Goal: Transaction & Acquisition: Purchase product/service

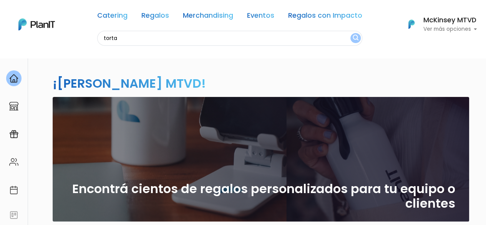
type input "torta"
click at [350, 33] on button "submit" at bounding box center [355, 38] width 10 height 10
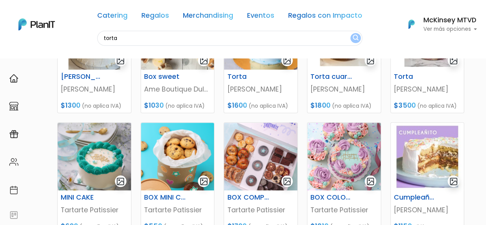
scroll to position [299, 0]
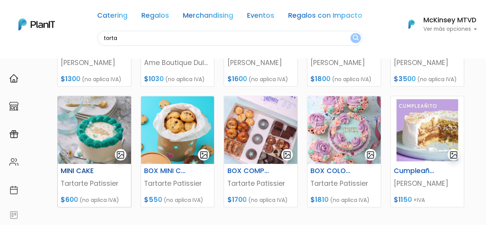
click at [98, 129] on img at bounding box center [94, 130] width 73 height 68
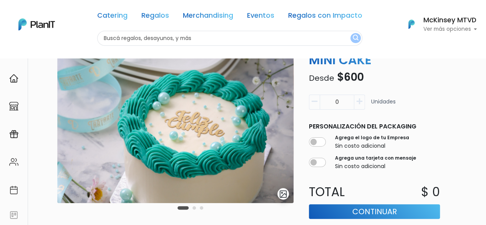
scroll to position [40, 0]
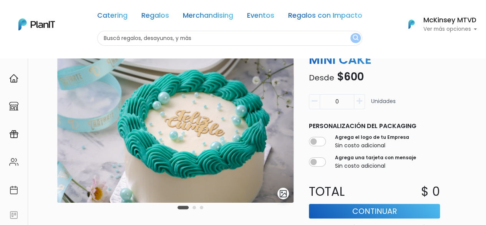
click at [360, 101] on icon "button" at bounding box center [359, 101] width 6 height 7
type input "1"
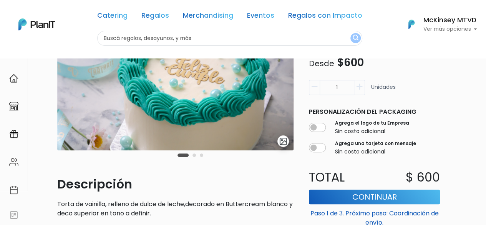
scroll to position [97, 0]
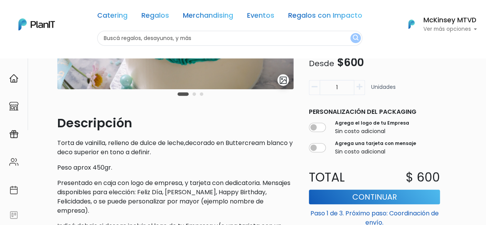
scroll to position [155, 0]
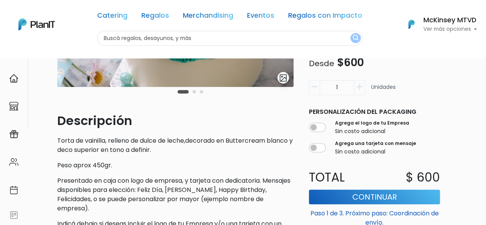
click at [375, 189] on button "Continuar" at bounding box center [374, 196] width 131 height 15
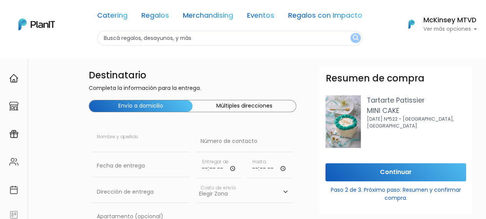
click at [148, 146] on input "text" at bounding box center [141, 141] width 98 height 21
type input "Florencia"
type input "099137184"
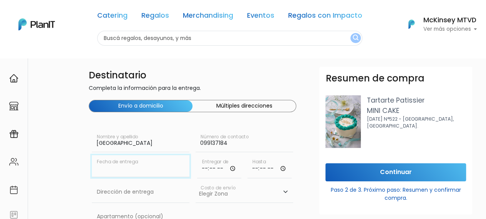
click at [137, 157] on input "text" at bounding box center [141, 165] width 98 height 21
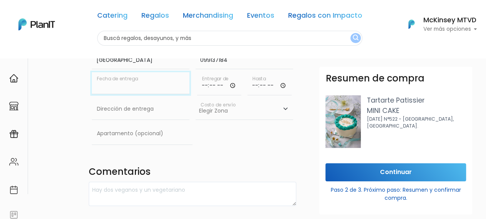
scroll to position [85, 0]
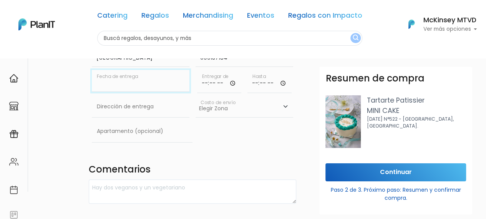
click at [111, 83] on input "text" at bounding box center [141, 80] width 98 height 21
click at [169, 86] on input "text" at bounding box center [141, 80] width 98 height 21
click at [223, 63] on input "099137184" at bounding box center [244, 55] width 98 height 21
click at [156, 90] on input "text" at bounding box center [141, 80] width 98 height 21
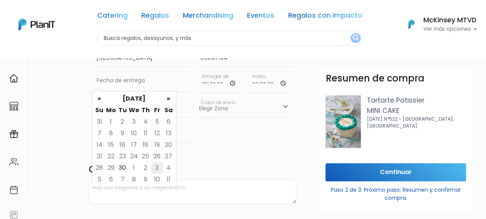
click at [155, 165] on td "3" at bounding box center [157, 168] width 12 height 12
type input "03/10/2025"
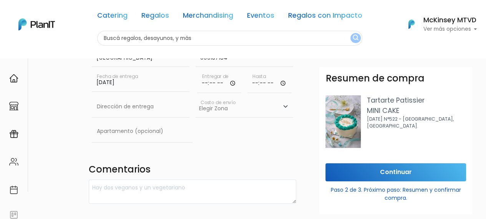
click at [205, 86] on input "time" at bounding box center [219, 81] width 44 height 23
type input "12:00"
type input "14:00"
click at [149, 110] on input "text" at bounding box center [141, 106] width 98 height 21
type input "[PERSON_NAME][STREET_ADDRESS]"
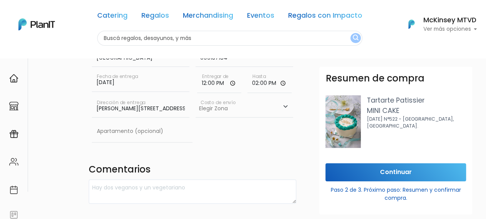
click at [237, 106] on select "Elegir Zona Zona américa- $600 Oficina- $0 Montevideo- $250" at bounding box center [244, 106] width 98 height 21
select select "10"
click at [195, 96] on select "Elegir Zona Zona américa- $600 Oficina- $0 Montevideo- $250" at bounding box center [244, 106] width 98 height 21
click at [141, 136] on input "text" at bounding box center [142, 131] width 101 height 21
type input "704"
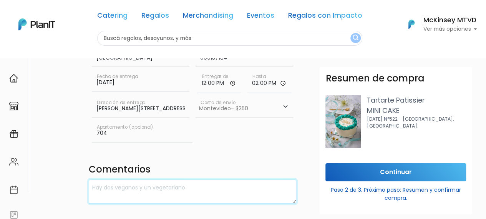
click at [146, 186] on textarea at bounding box center [192, 191] width 207 height 24
type textarea "T"
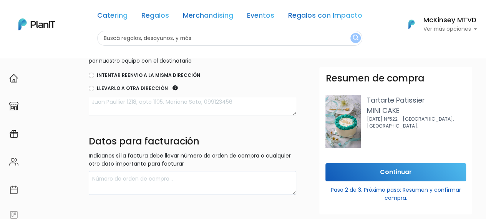
scroll to position [276, 0]
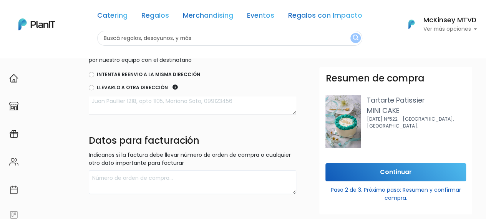
type textarea "Tamaño: 20 cm"
click at [149, 73] on label "Intentar reenvio a la misma dirección" at bounding box center [148, 74] width 103 height 7
click at [94, 73] on input "Intentar reenvio a la misma dirección" at bounding box center [91, 74] width 5 height 5
radio input "true"
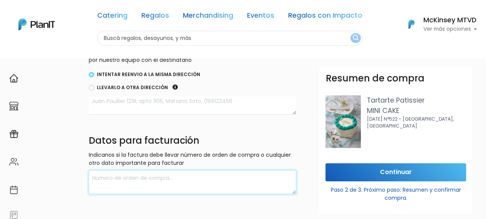
click at [131, 175] on textarea at bounding box center [192, 182] width 207 height 24
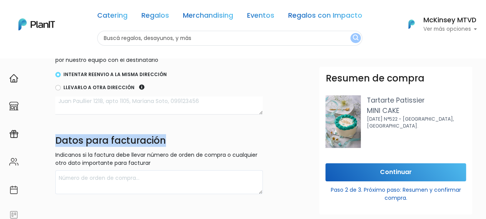
scroll to position [276, 36]
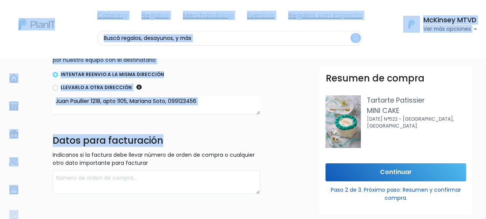
drag, startPoint x: 483, startPoint y: 137, endPoint x: 485, endPoint y: 100, distance: 36.9
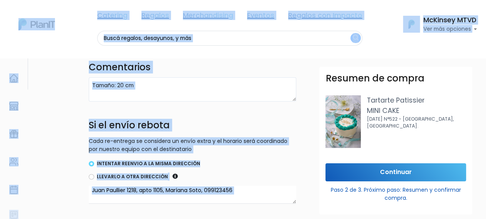
scroll to position [187, 0]
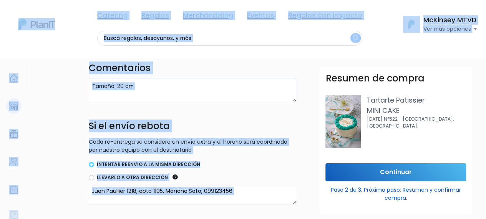
click at [0, 96] on link at bounding box center [14, 106] width 28 height 22
click at [61, 46] on nav "Catering Regalos Merchandising Eventos Regalos con Impacto Catering Regalos Mer…" at bounding box center [243, 29] width 486 height 58
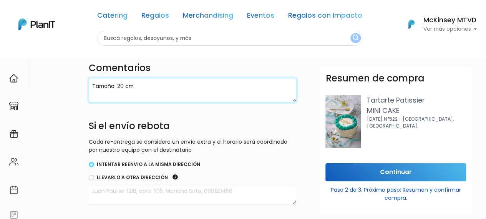
click at [150, 87] on textarea "Tamaño: 20 cm" at bounding box center [192, 90] width 207 height 24
click at [117, 97] on textarea "Tamaño: 20 cm Deco: azul oscuro Mensaje: Feliz cumpleaños!" at bounding box center [192, 90] width 207 height 24
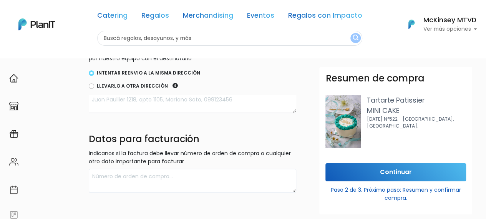
scroll to position [288, 0]
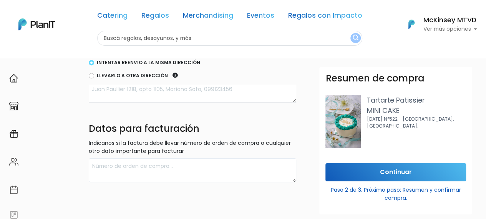
type textarea "Tamaño: 20 cm Deco: azul oscuro Mensaje: ¡Feliz cumpleaños! Pablo Emilia (los n…"
click at [402, 169] on input "Continuar" at bounding box center [395, 172] width 141 height 18
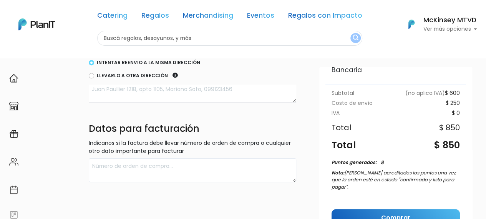
scroll to position [141, 0]
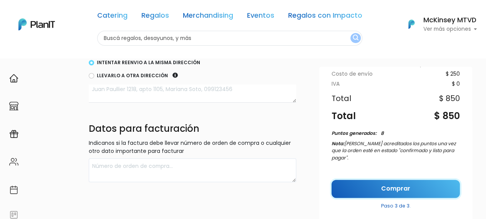
click at [393, 182] on link "Comprar" at bounding box center [395, 189] width 128 height 18
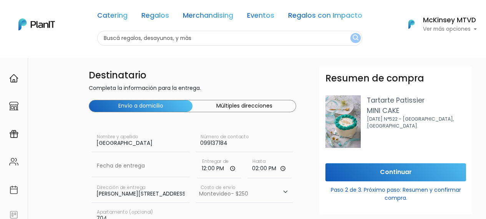
select select "10"
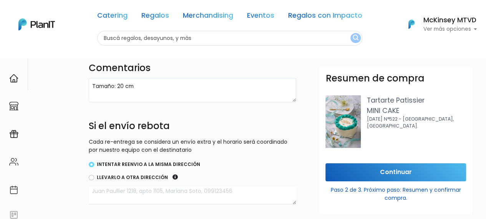
click at [481, 110] on form "Destinatario Completa la información para la entrega. Envío a domicilio Múltipl…" at bounding box center [305, 81] width 433 height 403
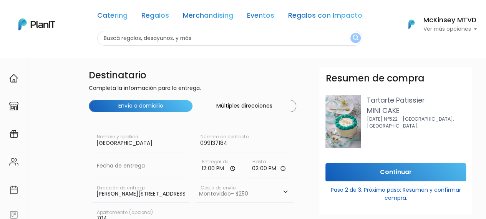
click at [264, 43] on input "text" at bounding box center [229, 38] width 265 height 15
type input "mini cke"
click at [350, 33] on button "submit" at bounding box center [355, 38] width 10 height 10
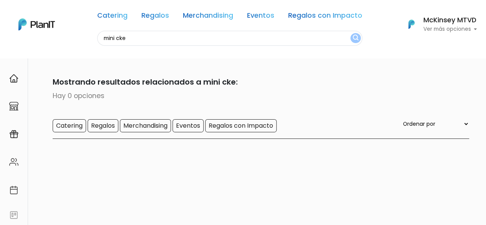
click at [251, 37] on input "mini cke" at bounding box center [229, 38] width 265 height 15
type input "mini cake"
click at [350, 33] on button "submit" at bounding box center [355, 38] width 10 height 10
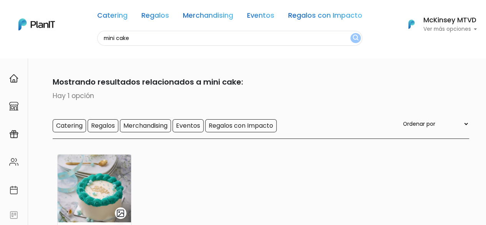
scroll to position [93, 0]
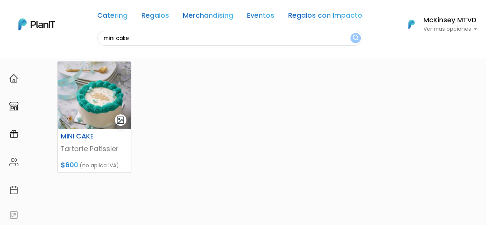
click at [155, 136] on div "MINI CAKE Tartarte Patissier $600 (no aplica IVA)" at bounding box center [261, 143] width 416 height 182
click at [99, 111] on img at bounding box center [94, 95] width 73 height 68
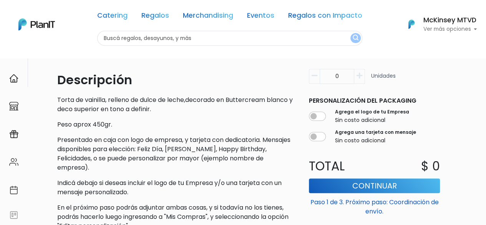
scroll to position [197, 0]
